Goal: Obtain resource: Download file/media

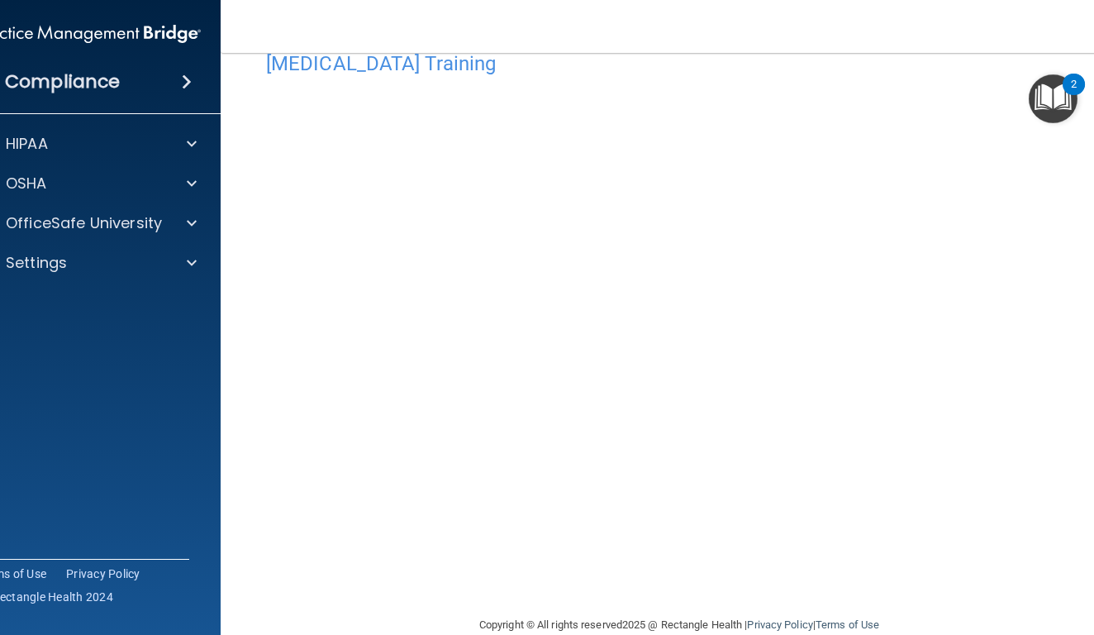
scroll to position [40, 0]
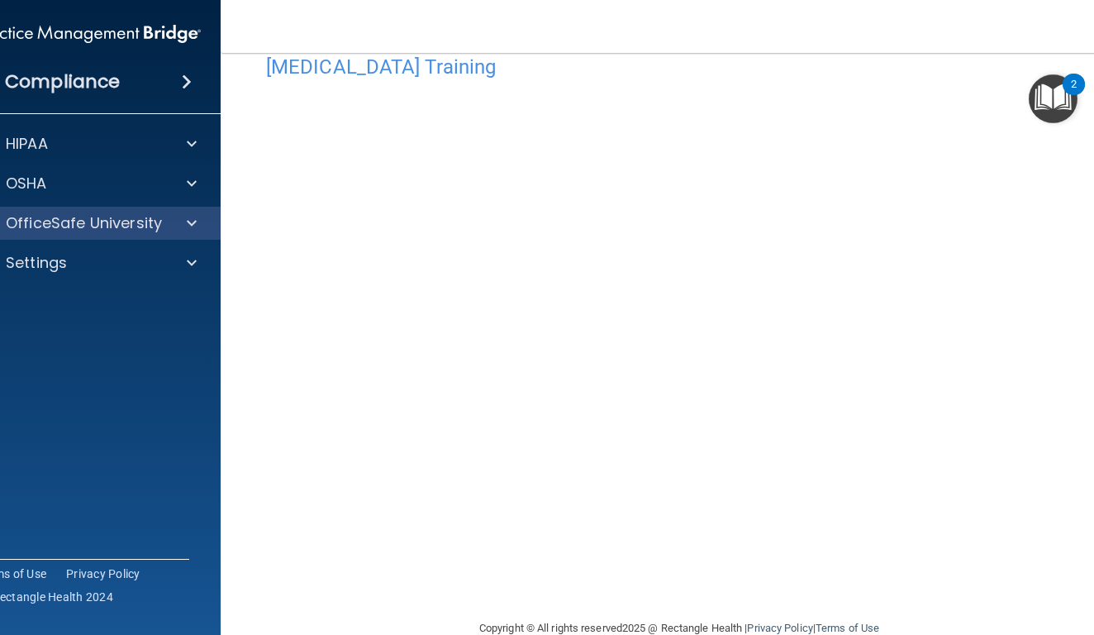
click at [171, 222] on div at bounding box center [189, 223] width 41 height 20
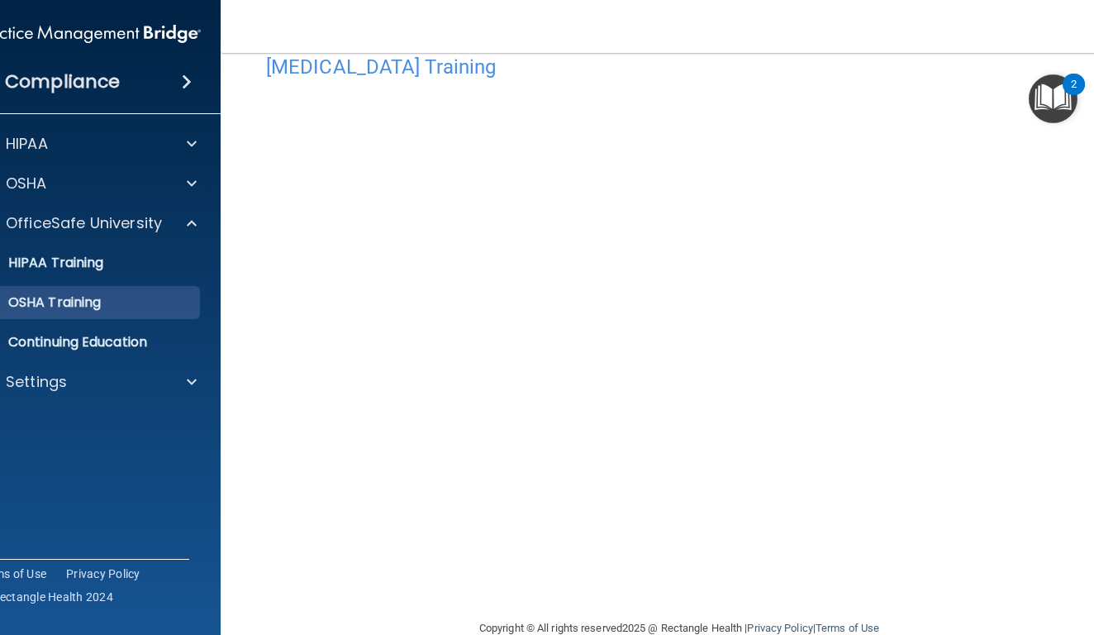
click at [91, 312] on link "OSHA Training" at bounding box center [70, 302] width 260 height 33
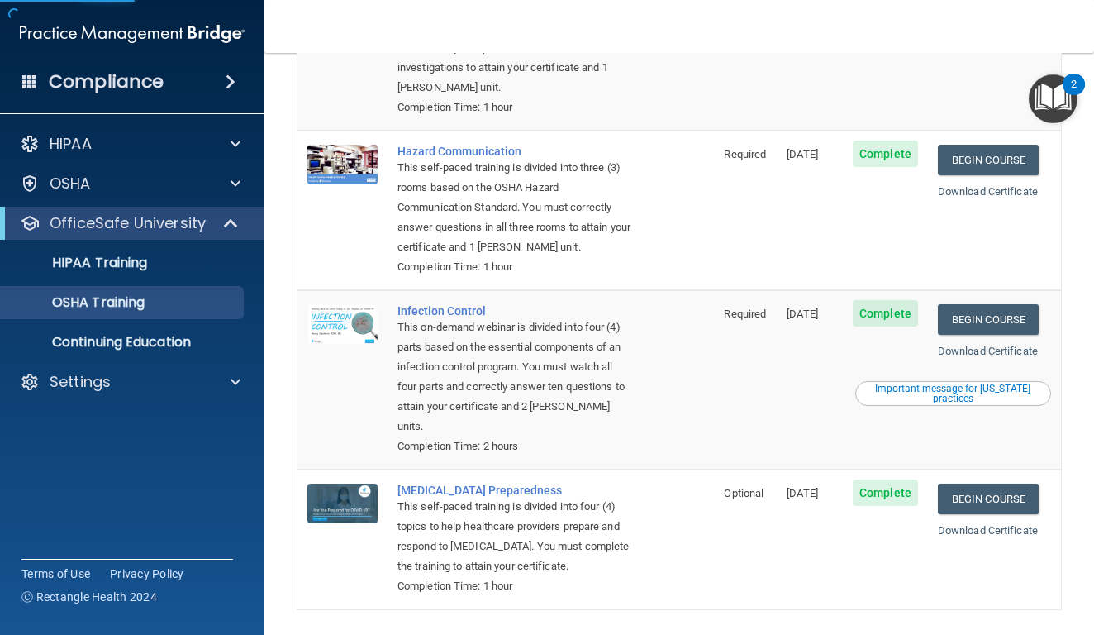
scroll to position [253, 0]
click at [1000, 525] on link "Download Certificate" at bounding box center [988, 531] width 100 height 12
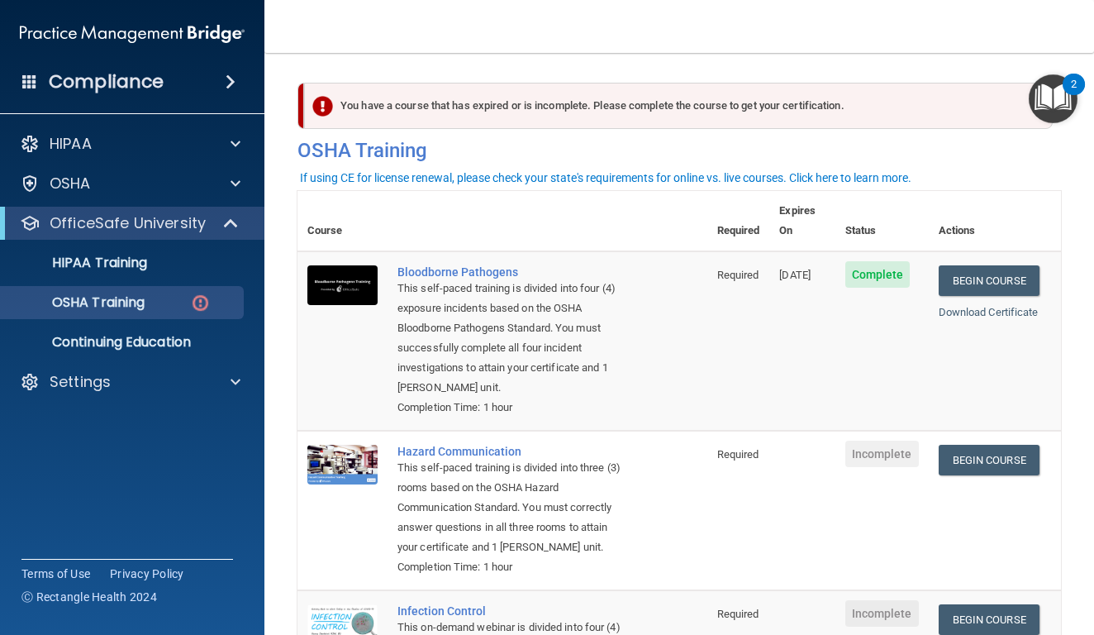
click at [229, 93] on div "Compliance" at bounding box center [132, 82] width 265 height 36
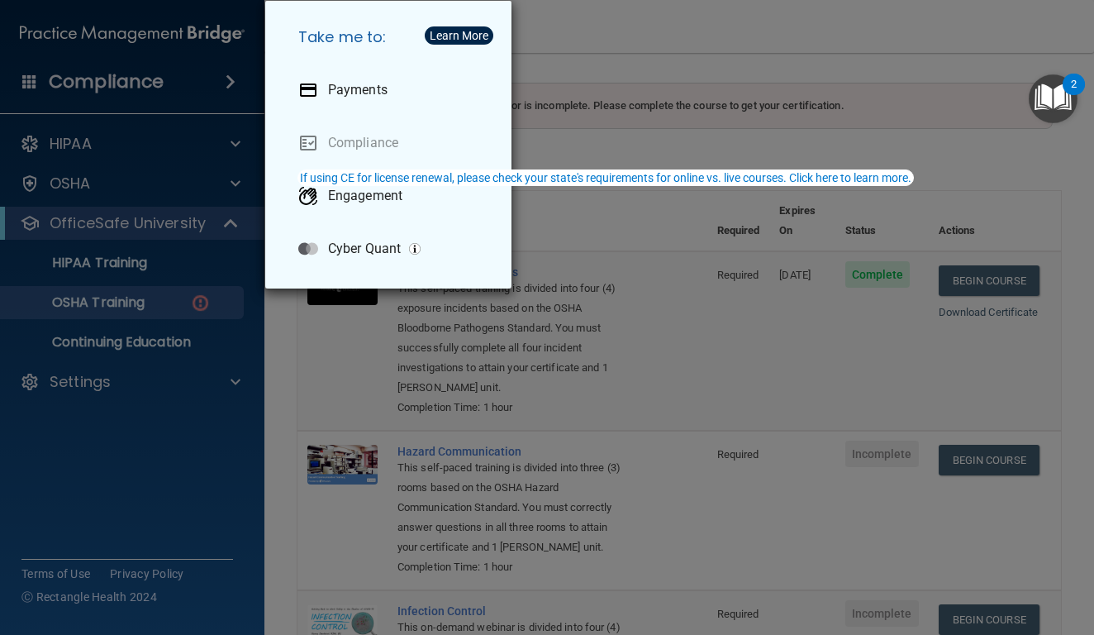
click at [116, 141] on div "Take me to: Payments Compliance Engagement Cyber Quant" at bounding box center [547, 317] width 1094 height 635
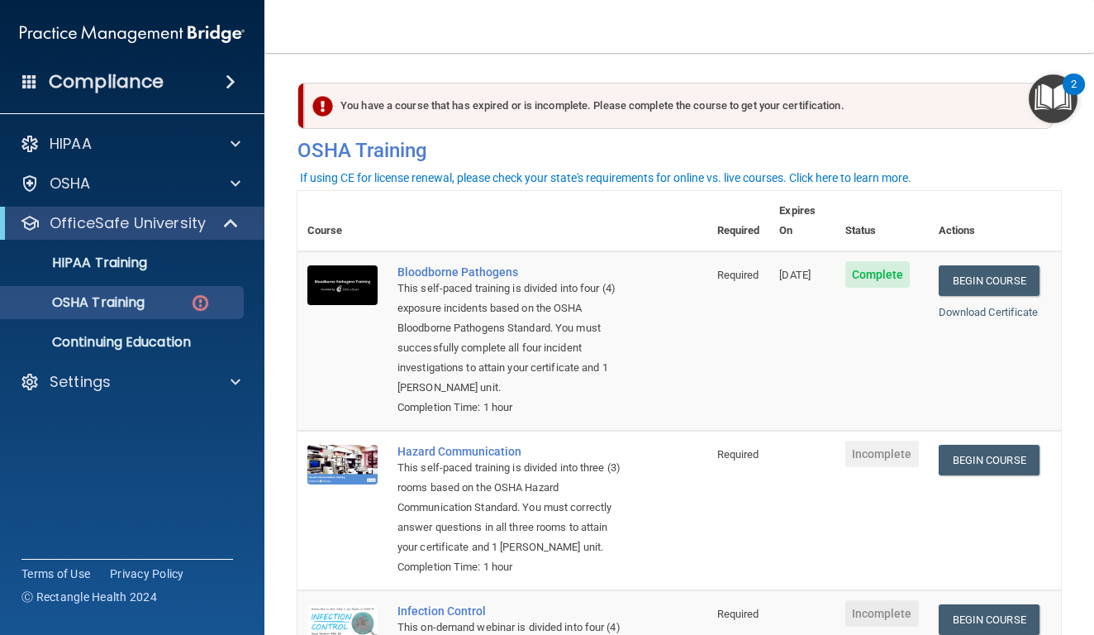
click at [116, 141] on div "HIPAA" at bounding box center [109, 144] width 205 height 20
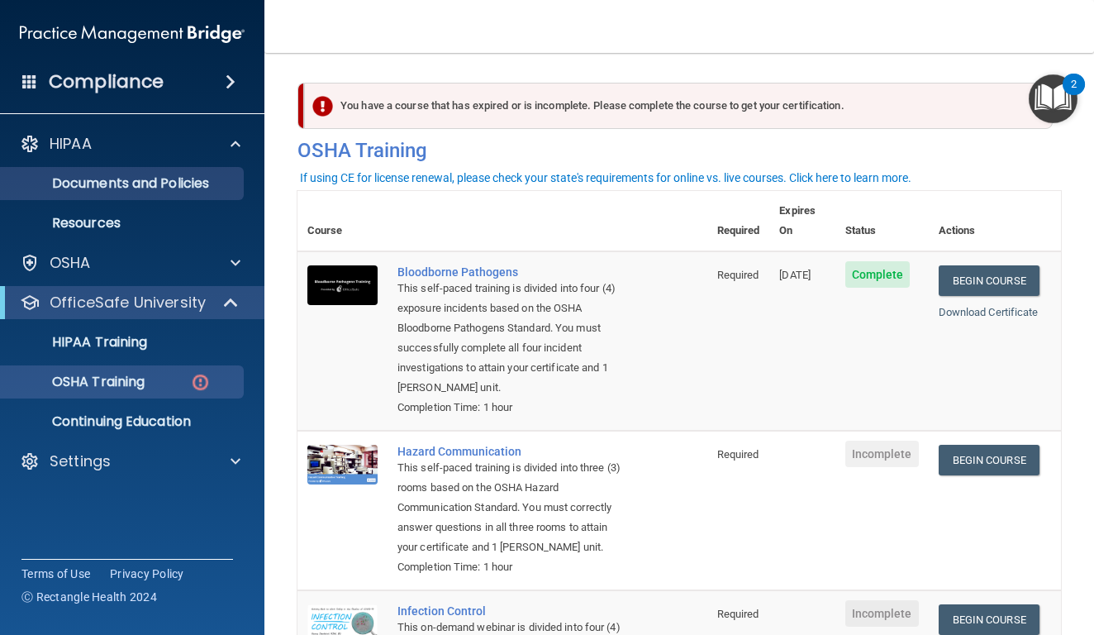
click at [120, 192] on p "Documents and Policies" at bounding box center [124, 183] width 226 height 17
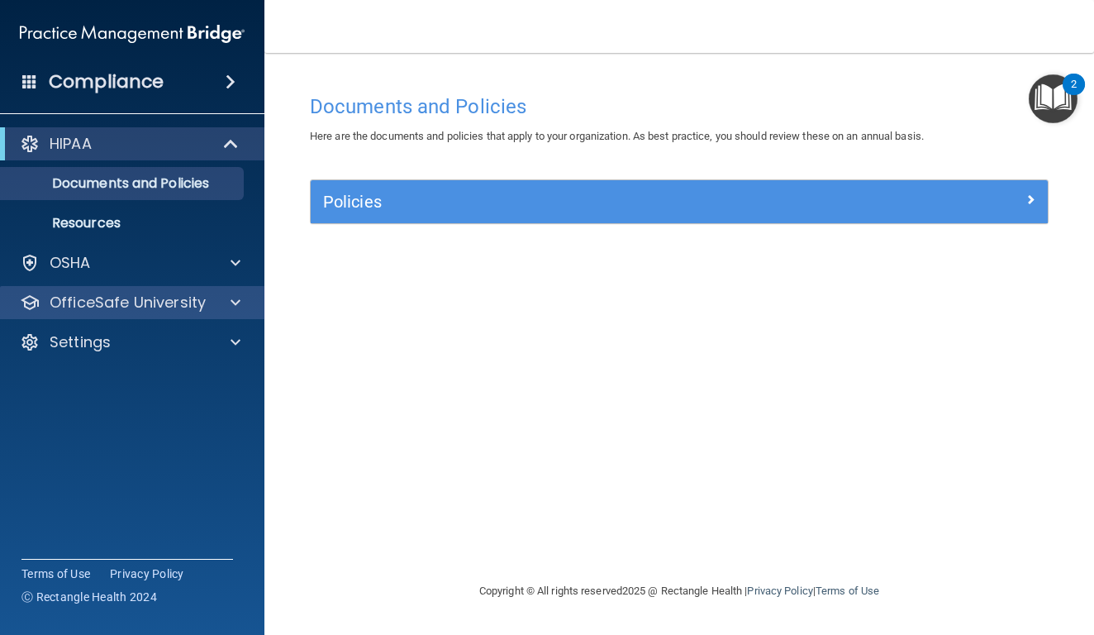
click at [218, 297] on div at bounding box center [232, 303] width 41 height 20
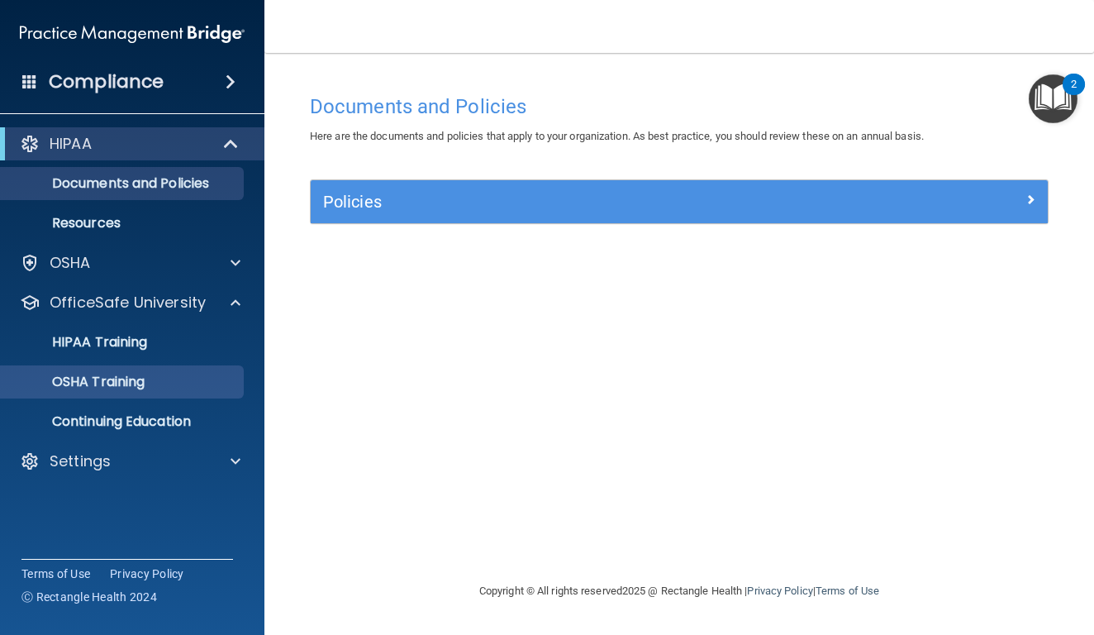
click at [116, 377] on p "OSHA Training" at bounding box center [78, 382] width 134 height 17
